Goal: Task Accomplishment & Management: Manage account settings

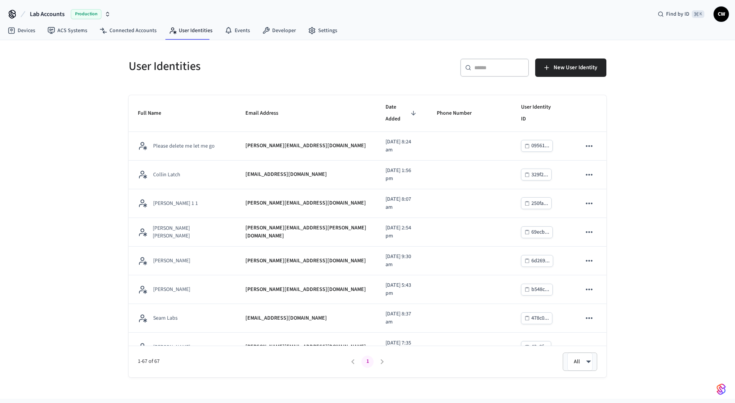
scroll to position [904, 0]
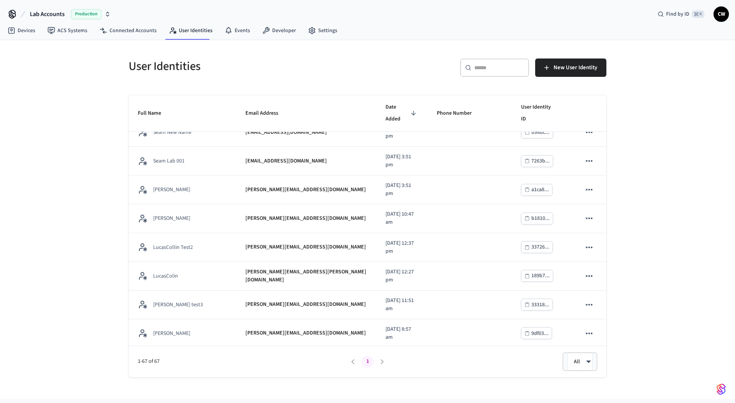
click at [352, 65] on h5 "User Identities" at bounding box center [246, 67] width 234 height 16
click at [136, 65] on h5 "User Identities" at bounding box center [246, 67] width 234 height 16
click at [178, 66] on h5 "User Identities" at bounding box center [246, 67] width 234 height 16
click at [220, 67] on h5 "User Identities" at bounding box center [246, 67] width 234 height 16
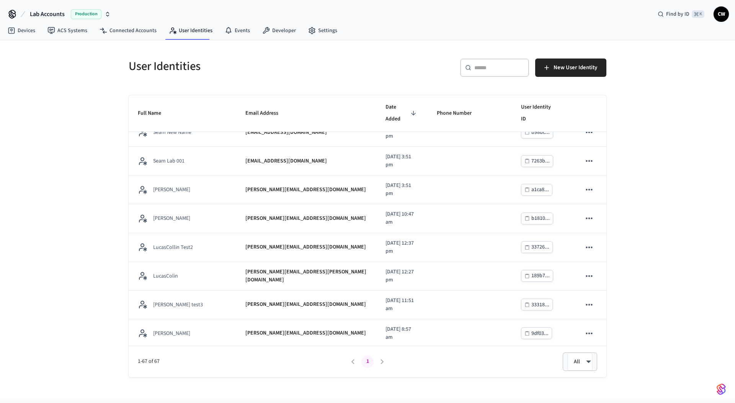
click at [117, 64] on div "User Identities ​ ​ New User Identity Full Name Email Address Date Added Phone …" at bounding box center [367, 219] width 735 height 359
click at [102, 70] on div "User Identities ​ ​ New User Identity Full Name Email Address Date Added Phone …" at bounding box center [367, 219] width 735 height 359
click at [108, 61] on div "User Identities ​ ​ New User Identity Full Name Email Address Date Added Phone …" at bounding box center [367, 219] width 735 height 359
click at [140, 67] on h5 "User Identities" at bounding box center [246, 67] width 234 height 16
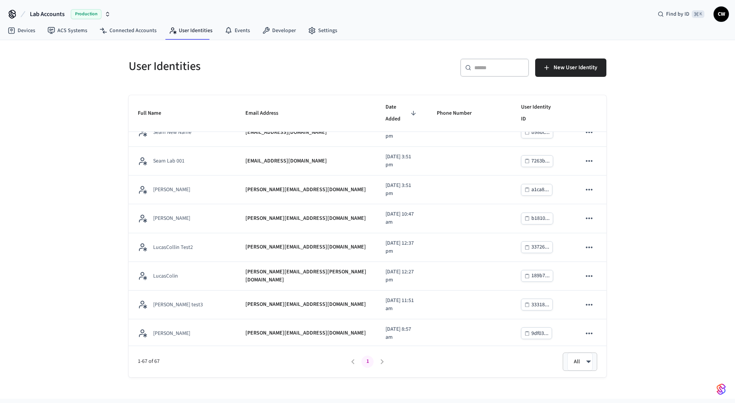
click at [174, 68] on h5 "User Identities" at bounding box center [246, 67] width 234 height 16
click at [224, 69] on h5 "User Identities" at bounding box center [246, 67] width 234 height 16
drag, startPoint x: 197, startPoint y: 67, endPoint x: 89, endPoint y: 65, distance: 107.5
click at [89, 65] on div "User Identities ​ ​ New User Identity Full Name Email Address Date Added Phone …" at bounding box center [367, 219] width 735 height 359
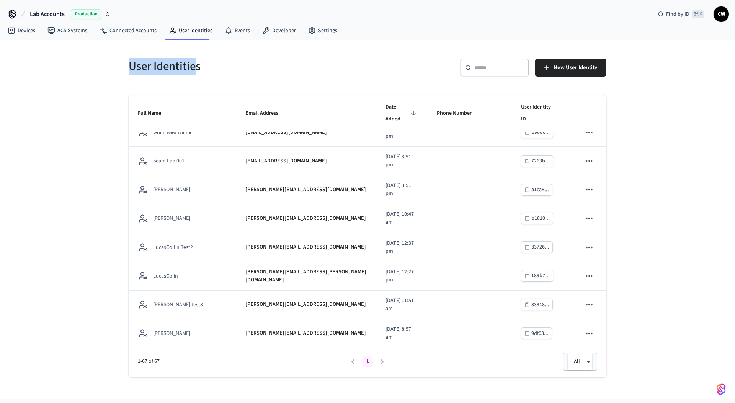
click at [89, 65] on div "User Identities ​ ​ New User Identity Full Name Email Address Date Added Phone …" at bounding box center [367, 219] width 735 height 359
drag, startPoint x: 118, startPoint y: 62, endPoint x: 218, endPoint y: 67, distance: 99.6
click at [218, 67] on div "User Identities ​ ​ New User Identity Full Name Email Address Date Added Phone …" at bounding box center [367, 219] width 735 height 359
click at [218, 67] on h5 "User Identities" at bounding box center [246, 67] width 234 height 16
click at [92, 57] on div "User Identities ​ ​ New User Identity Full Name Email Address Date Added Phone …" at bounding box center [367, 219] width 735 height 359
